Goal: Transaction & Acquisition: Book appointment/travel/reservation

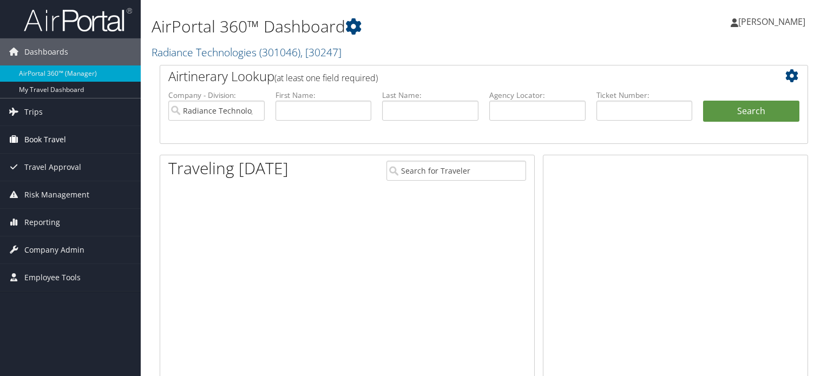
click at [72, 139] on link "Book Travel" at bounding box center [70, 139] width 141 height 27
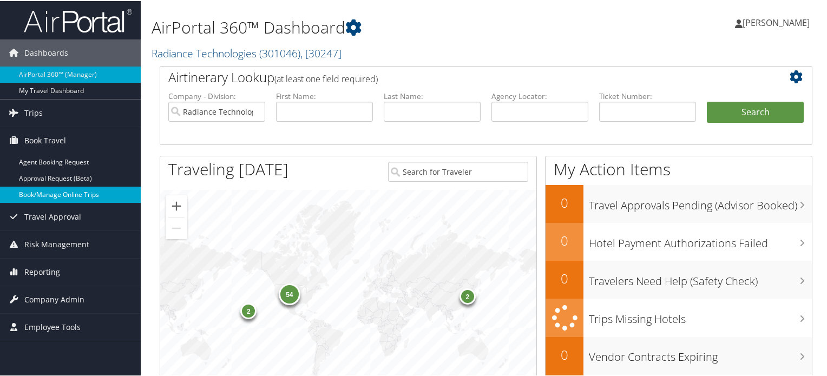
click at [50, 188] on link "Book/Manage Online Trips" at bounding box center [70, 194] width 141 height 16
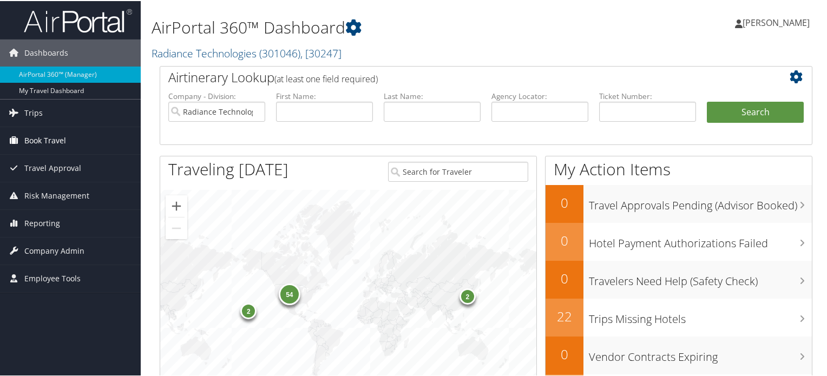
click at [42, 144] on span "Book Travel" at bounding box center [45, 139] width 42 height 27
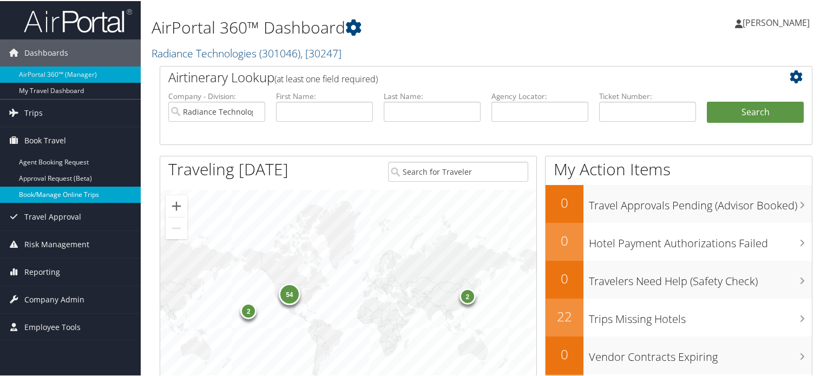
click at [56, 199] on link "Book/Manage Online Trips" at bounding box center [70, 194] width 141 height 16
